Goal: Information Seeking & Learning: Learn about a topic

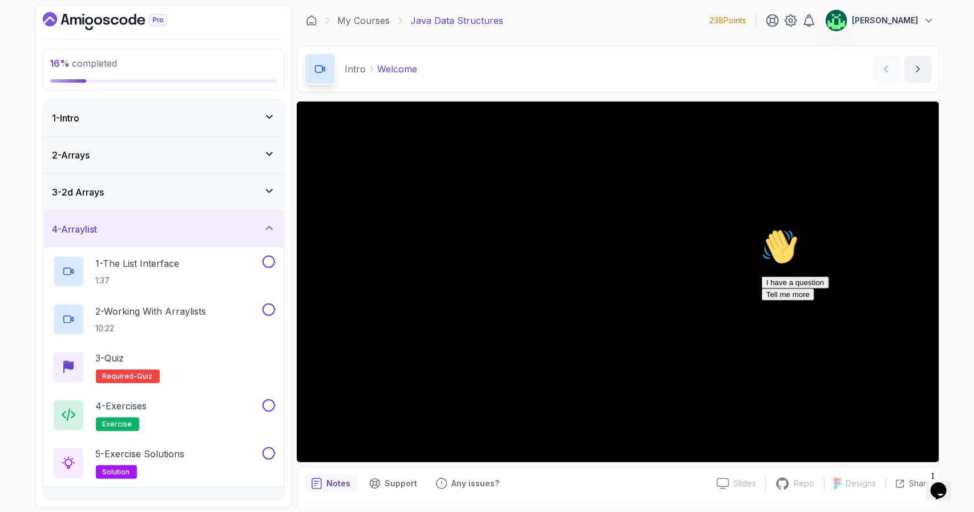
click at [258, 236] on div "4 - Arraylist" at bounding box center [163, 229] width 241 height 37
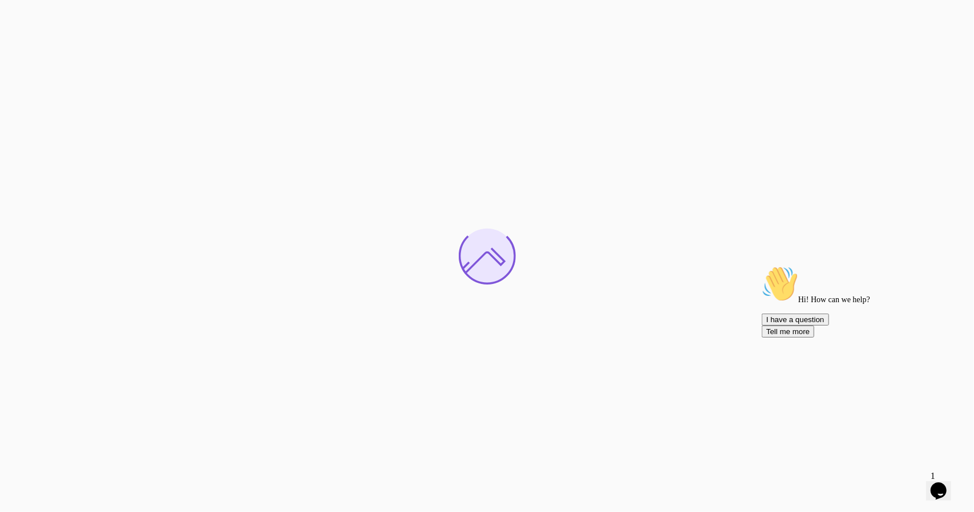
click at [934, 476] on span "1" at bounding box center [932, 476] width 5 height 10
click at [944, 484] on icon "Chat widget" at bounding box center [938, 490] width 16 height 17
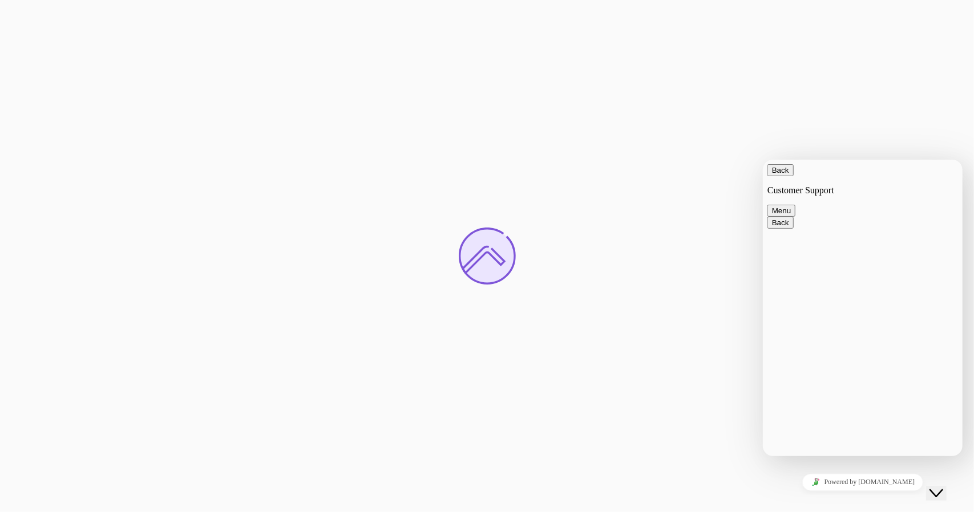
click at [942, 489] on icon "Chat widget" at bounding box center [935, 493] width 14 height 8
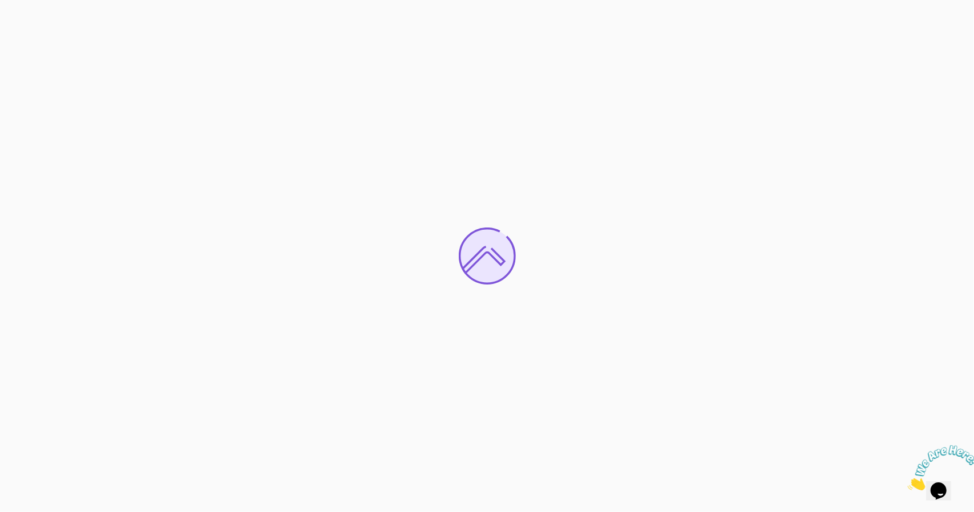
click at [907, 482] on icon "Close" at bounding box center [907, 487] width 0 height 10
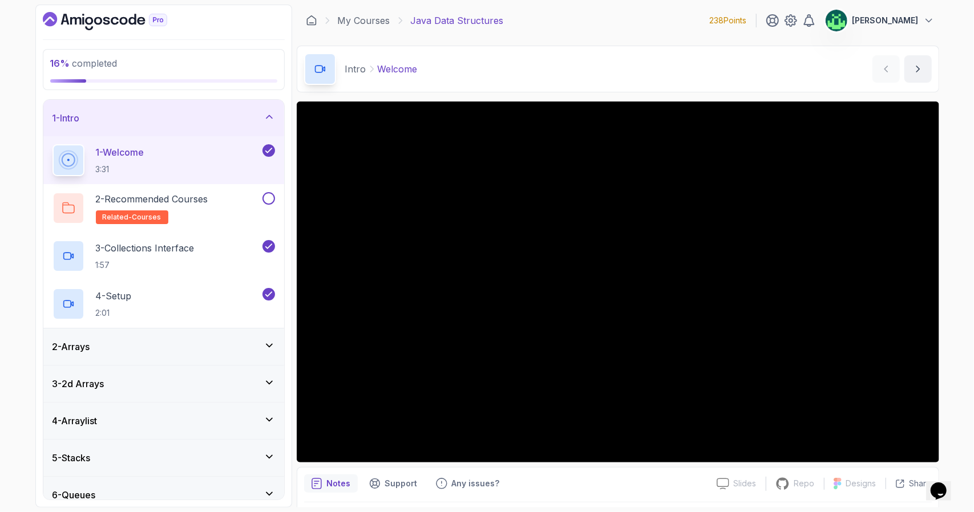
scroll to position [159, 0]
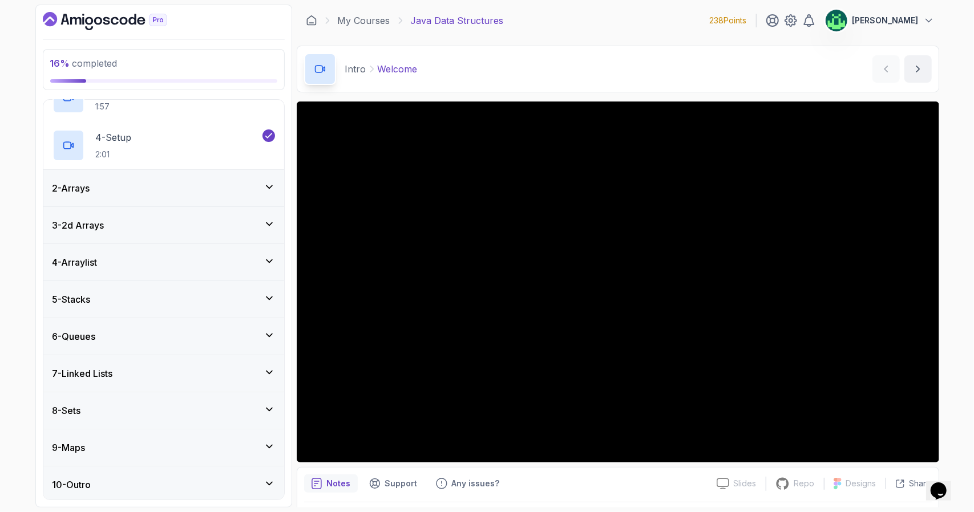
click at [204, 293] on div "5 - Stacks" at bounding box center [163, 300] width 222 height 14
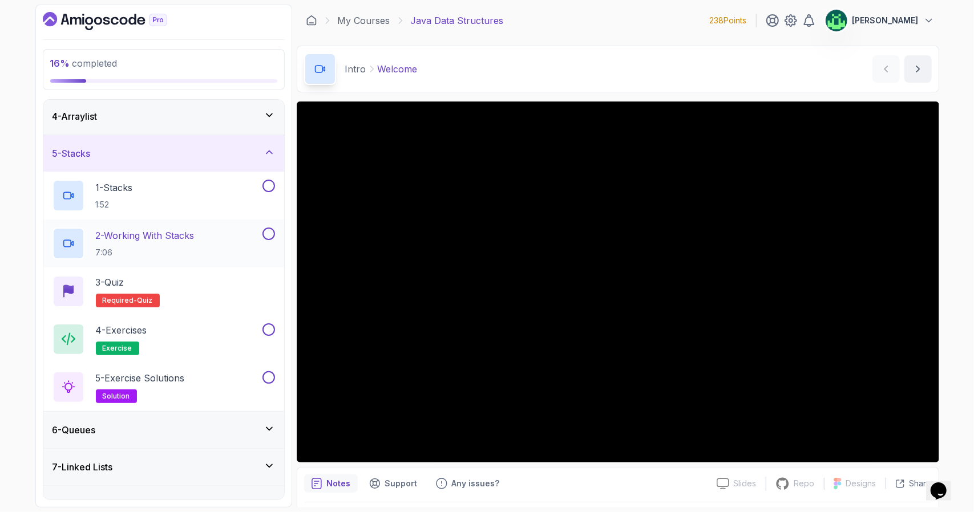
scroll to position [114, 0]
click at [130, 154] on div "5 - Stacks" at bounding box center [163, 152] width 222 height 14
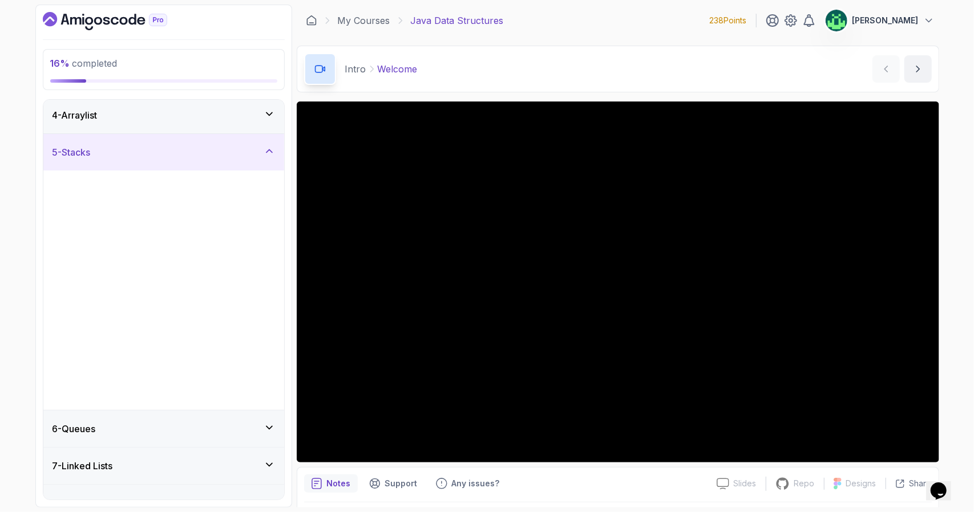
scroll to position [0, 0]
